Goal: Browse casually

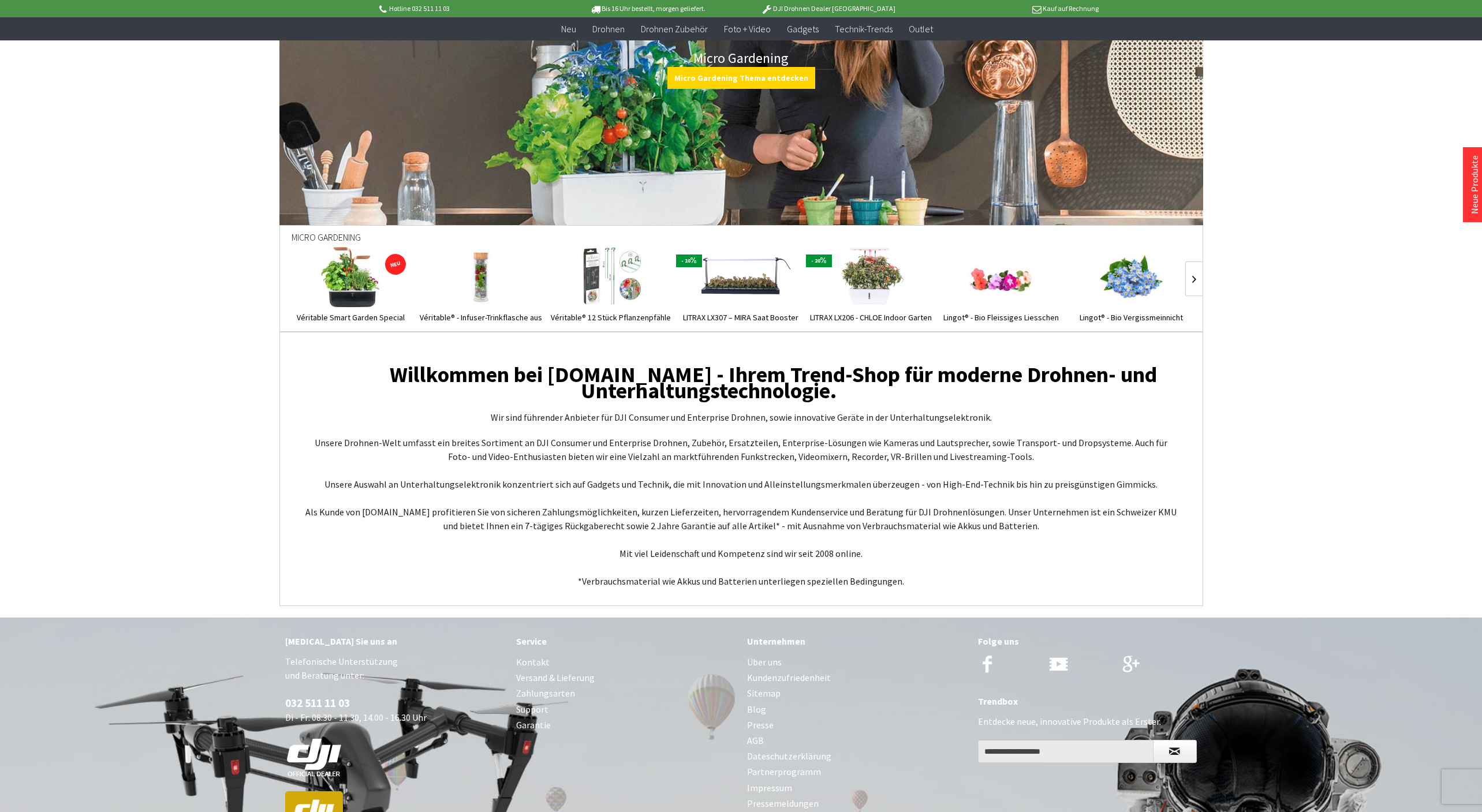
scroll to position [4173, 0]
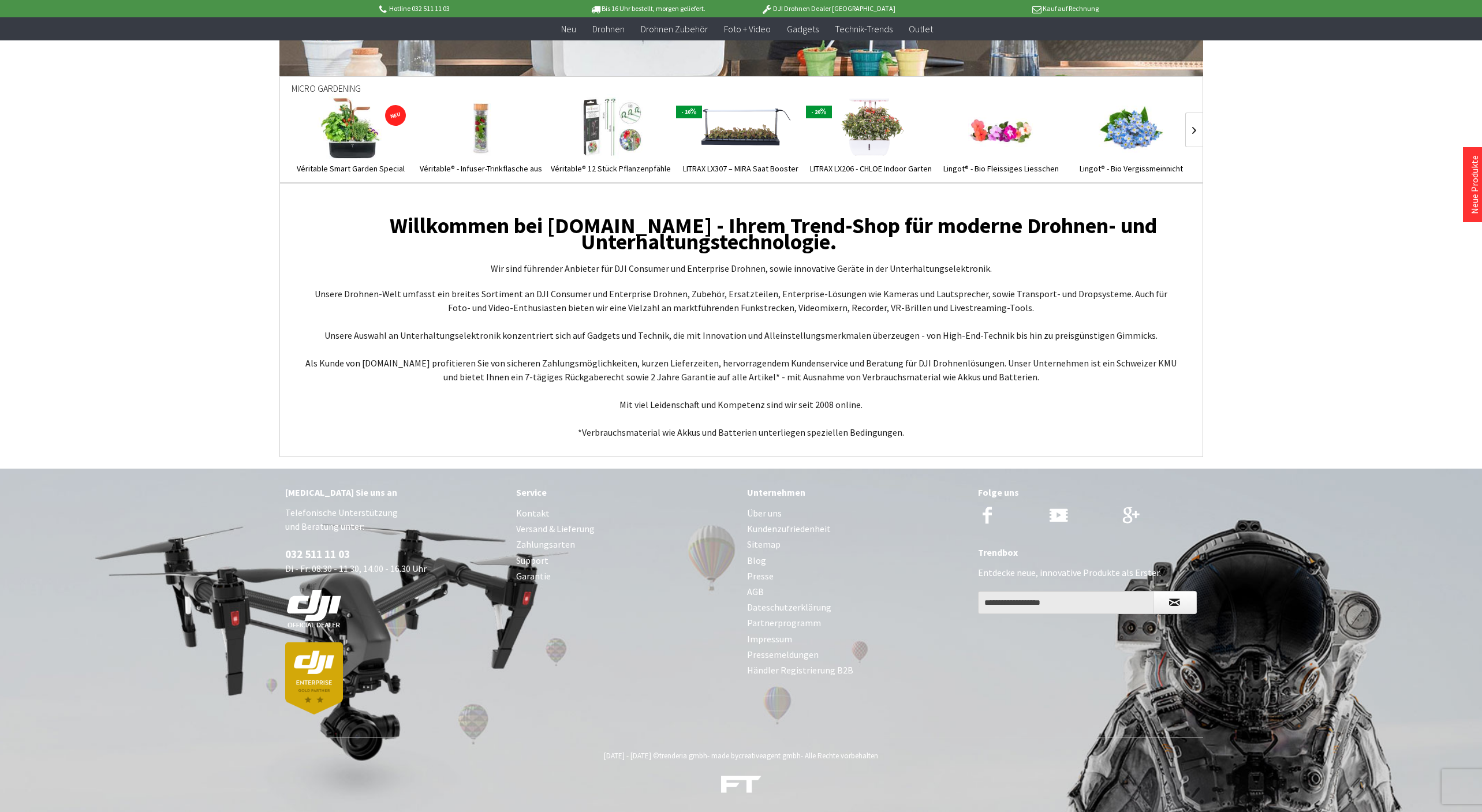
click at [760, 515] on link "Über uns" at bounding box center [857, 513] width 219 height 16
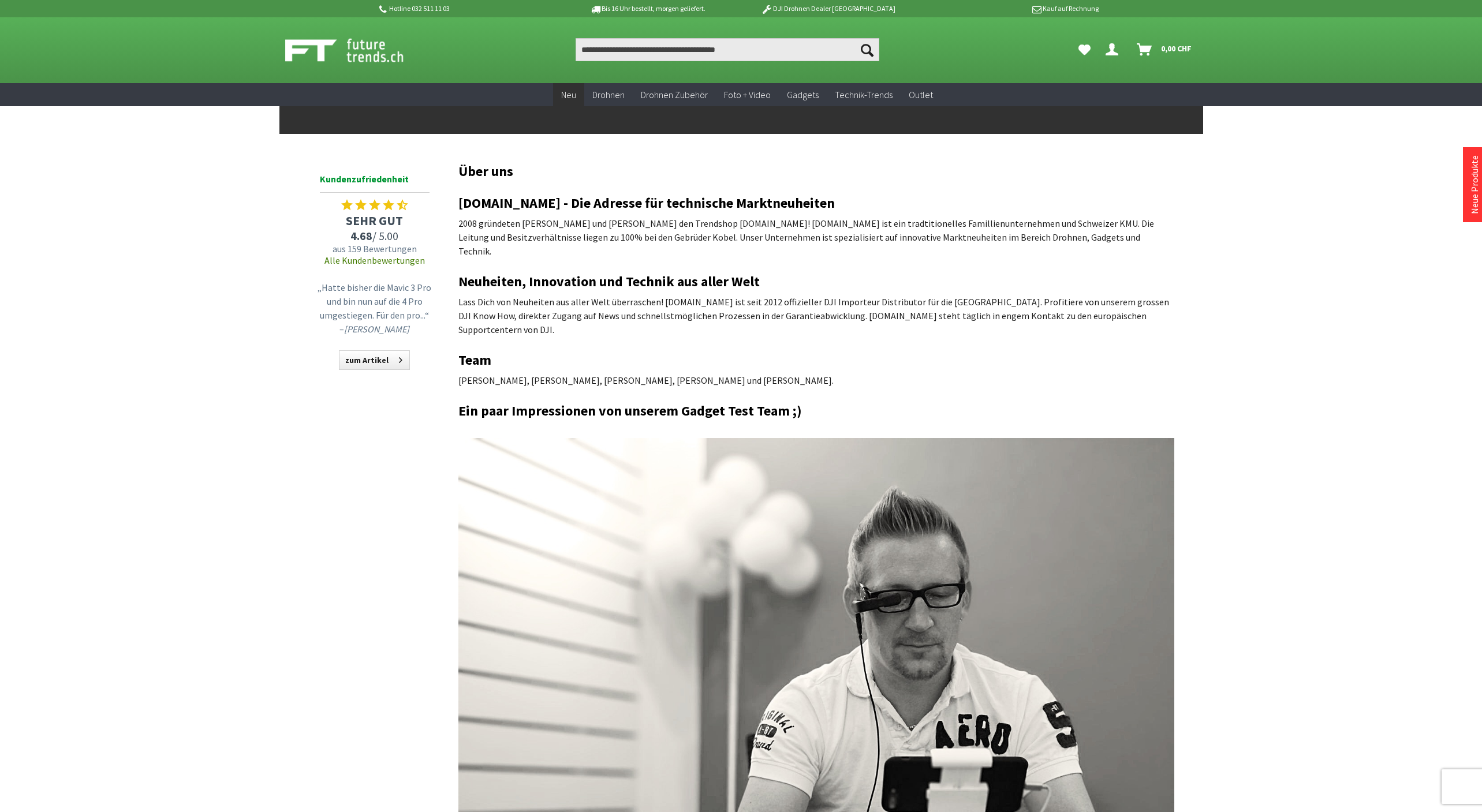
click at [568, 96] on span "Neu" at bounding box center [569, 94] width 15 height 12
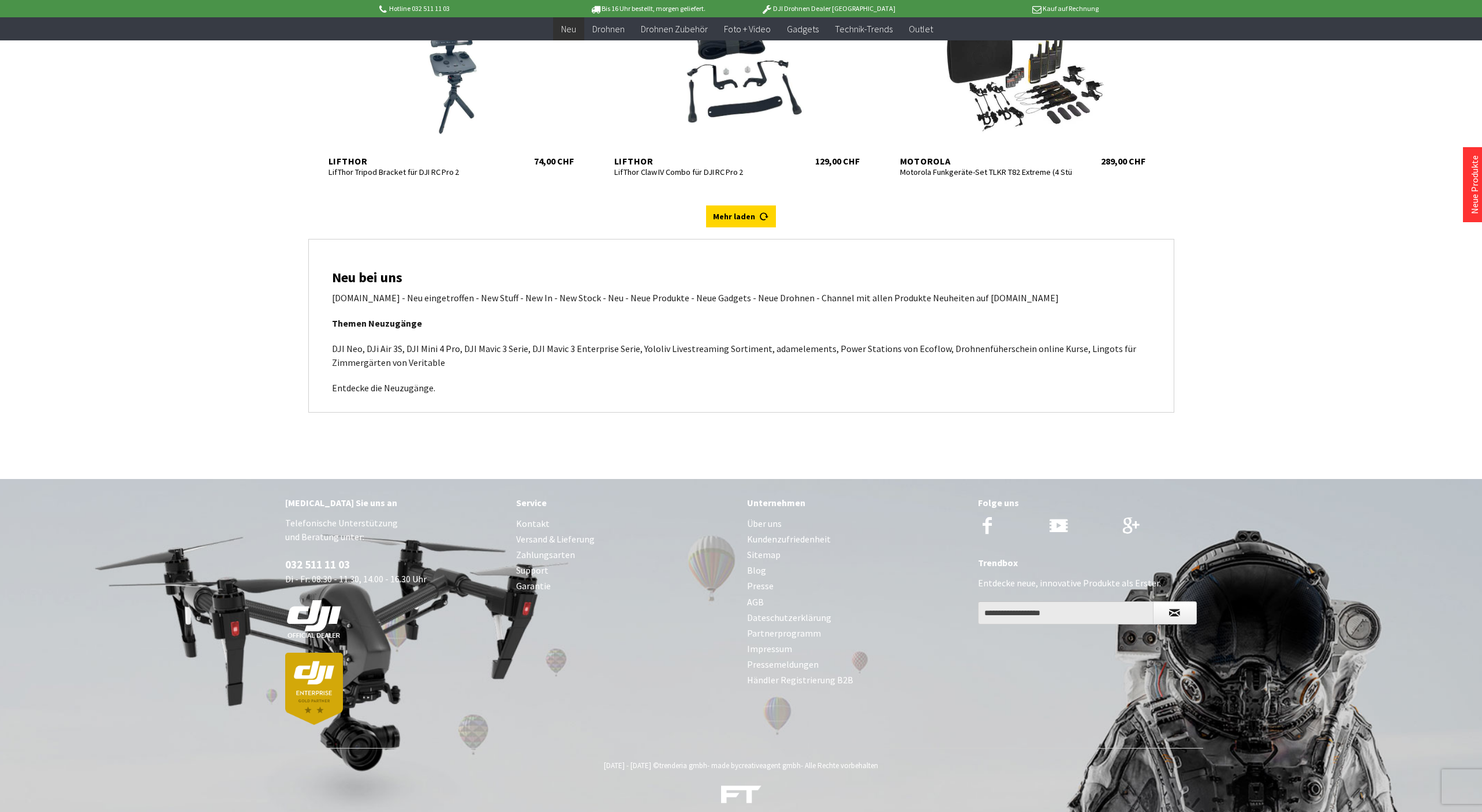
scroll to position [4664, 0]
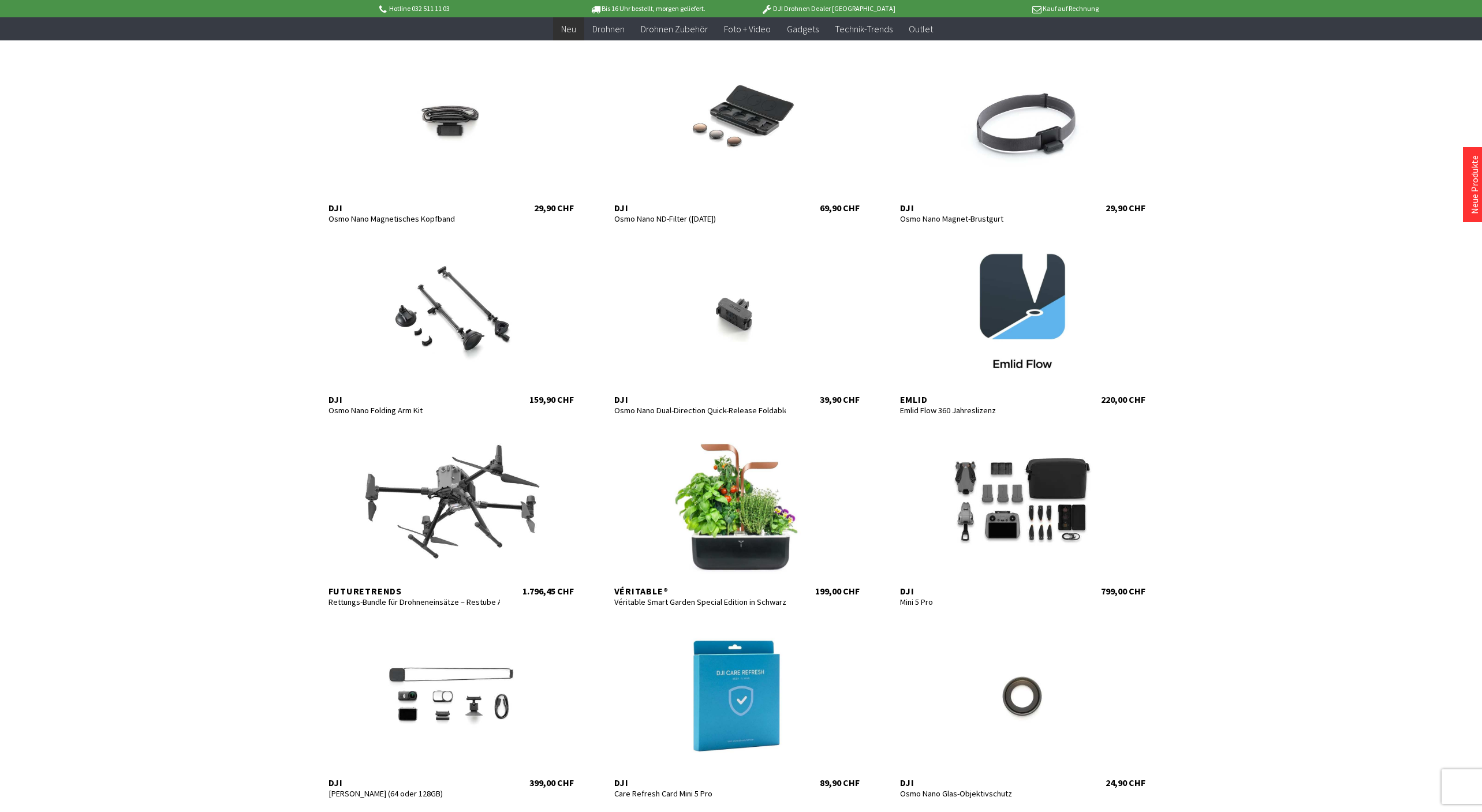
scroll to position [513, 0]
